Goal: Information Seeking & Learning: Understand process/instructions

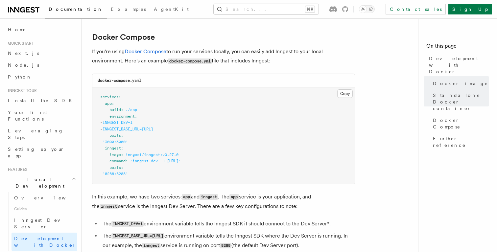
scroll to position [424, 0]
click at [138, 157] on span "inngest/inngest:v0.27.0" at bounding box center [152, 154] width 53 height 5
click at [178, 160] on span "'inngest dev -u [URL]'" at bounding box center [155, 161] width 51 height 5
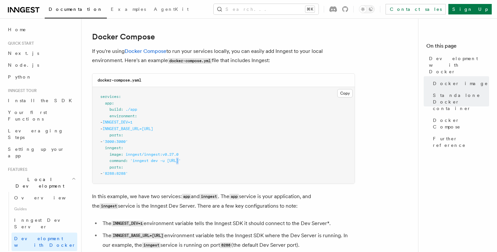
click at [178, 160] on span "'inngest dev -u [URL]'" at bounding box center [155, 161] width 51 height 5
click at [193, 167] on pre "services : app : build : ./app environment : - INNGEST_DEV=1 - INNGEST_BASE_URL…" at bounding box center [223, 135] width 262 height 97
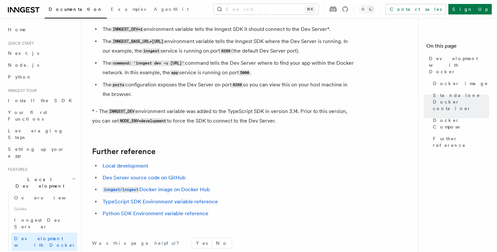
scroll to position [630, 0]
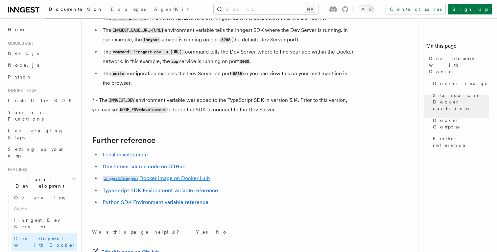
click at [184, 182] on link "inngest/inngest Docker image on Docker Hub" at bounding box center [157, 178] width 108 height 6
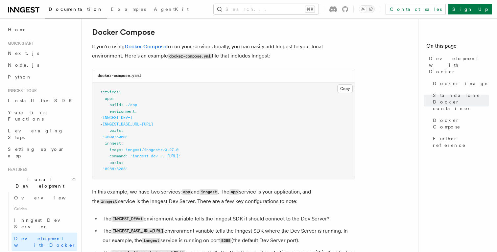
scroll to position [423, 0]
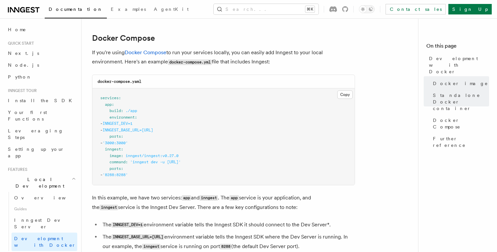
click at [131, 128] on pre "services : app : build : ./app environment : - INNGEST_DEV=1 - INNGEST_BASE_URL…" at bounding box center [223, 136] width 262 height 97
copy span "INNGEST_DEV"
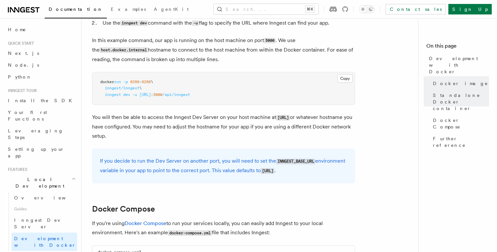
scroll to position [254, 0]
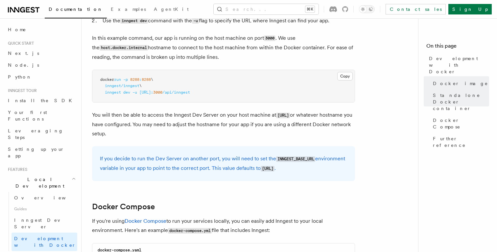
click at [246, 116] on p "You will then be able to access the Inngest Dev Server on your host machine at …" at bounding box center [223, 125] width 263 height 28
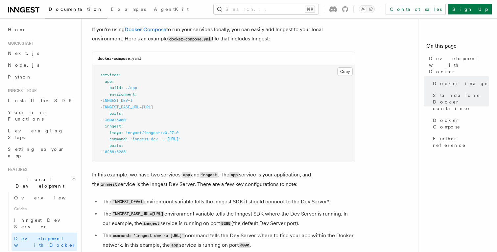
scroll to position [492, 0]
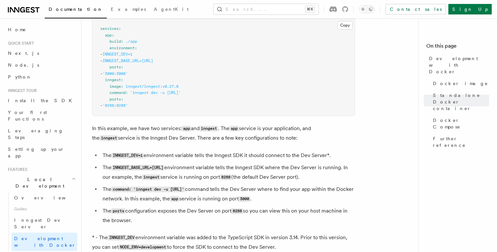
click at [133, 57] on span "INNGEST_DEV=1" at bounding box center [118, 54] width 30 height 5
drag, startPoint x: 109, startPoint y: 51, endPoint x: 212, endPoint y: 61, distance: 103.1
click at [212, 61] on pre "services : app : build : ./app environment : - INNGEST_DEV=1 - INNGEST_BASE_URL…" at bounding box center [223, 67] width 262 height 97
copy code "environment : - INNGEST_DEV=1 - INNGEST_BASE_URL=[URL]"
